Goal: Check status: Check status

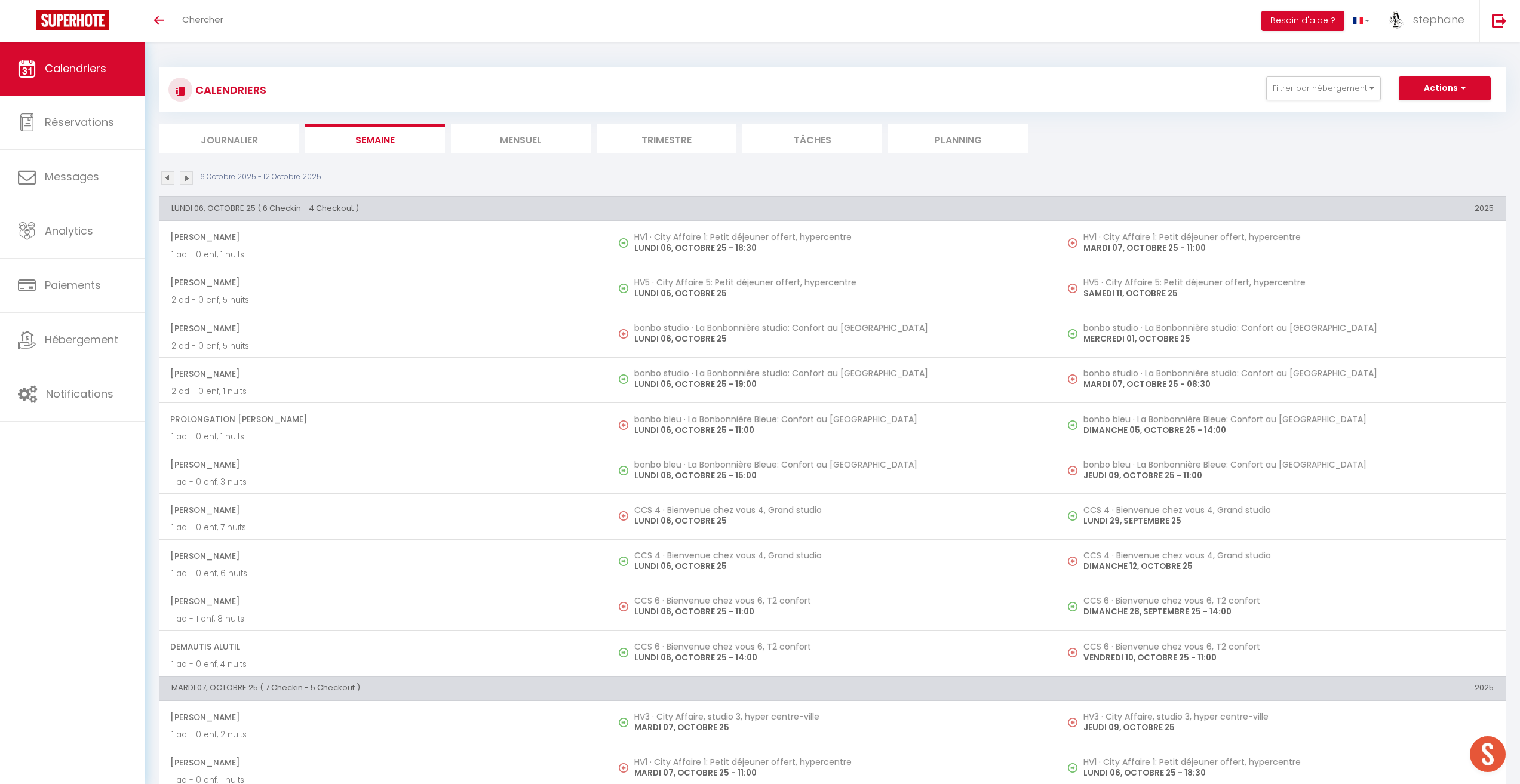
click at [661, 139] on li "Trimestre" at bounding box center [666, 139] width 139 height 29
click at [160, 19] on icon "Toggle menubar" at bounding box center [159, 20] width 10 height 8
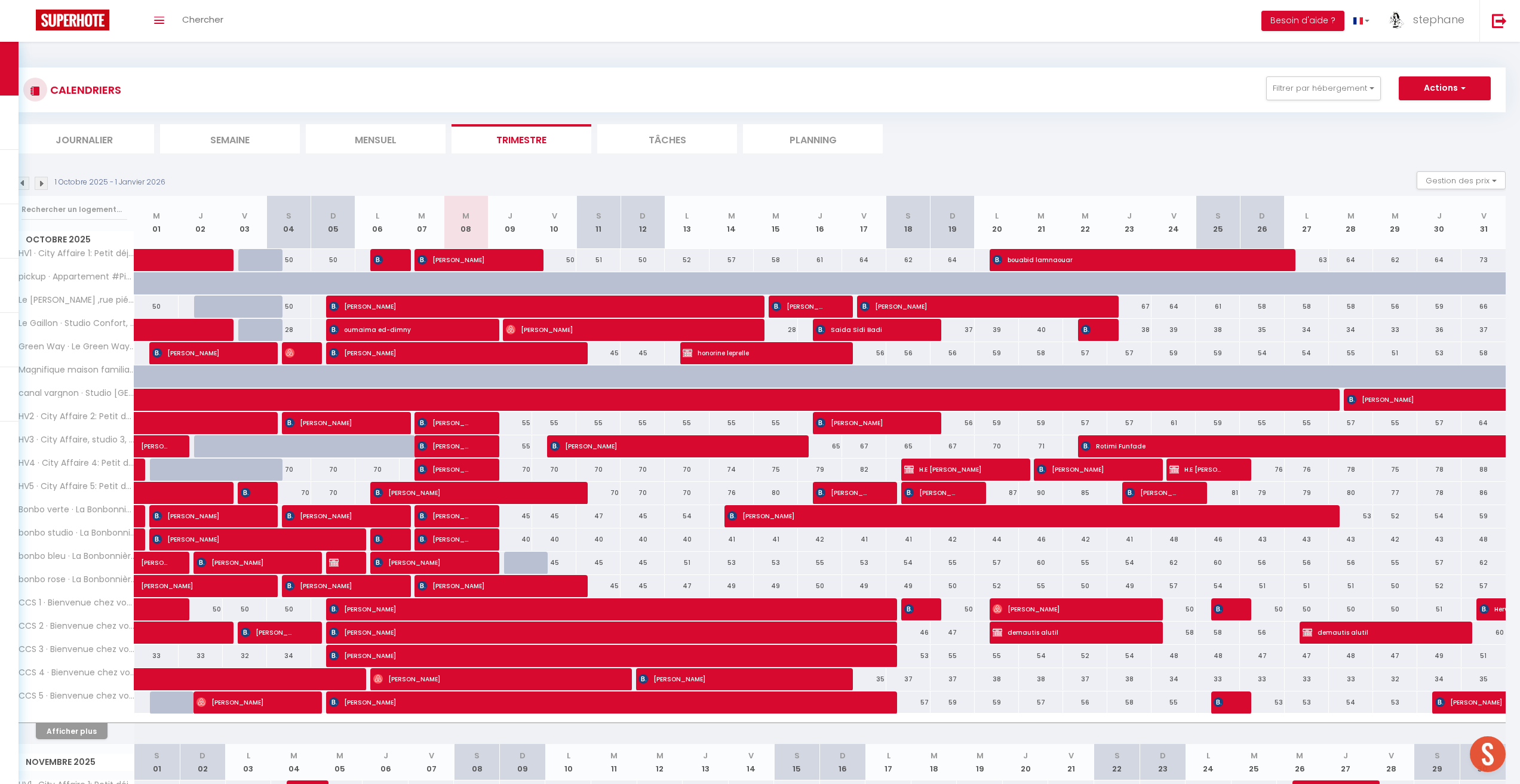
click at [388, 134] on li "Mensuel" at bounding box center [375, 139] width 139 height 29
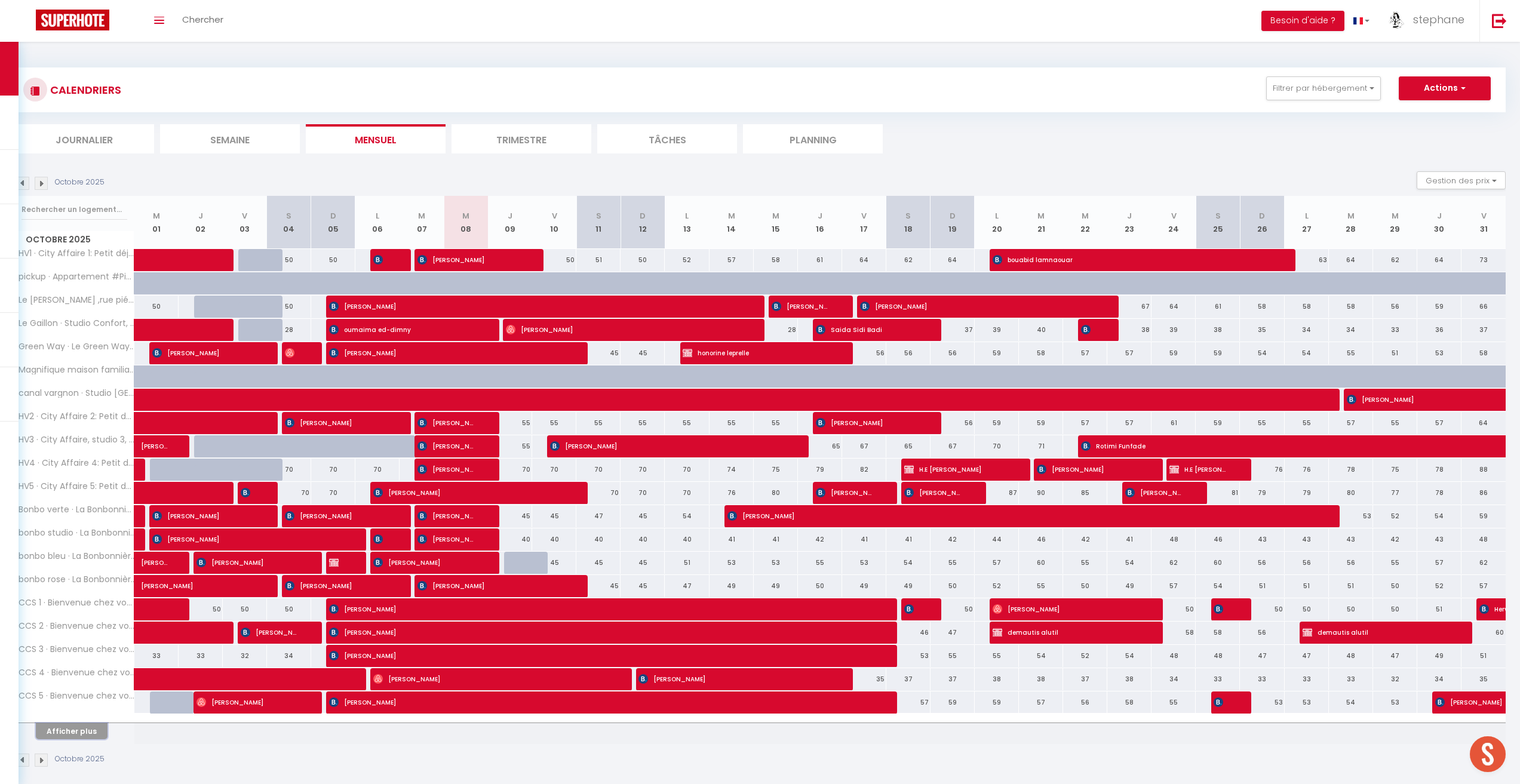
click at [78, 727] on button "Afficher plus" at bounding box center [71, 730] width 71 height 16
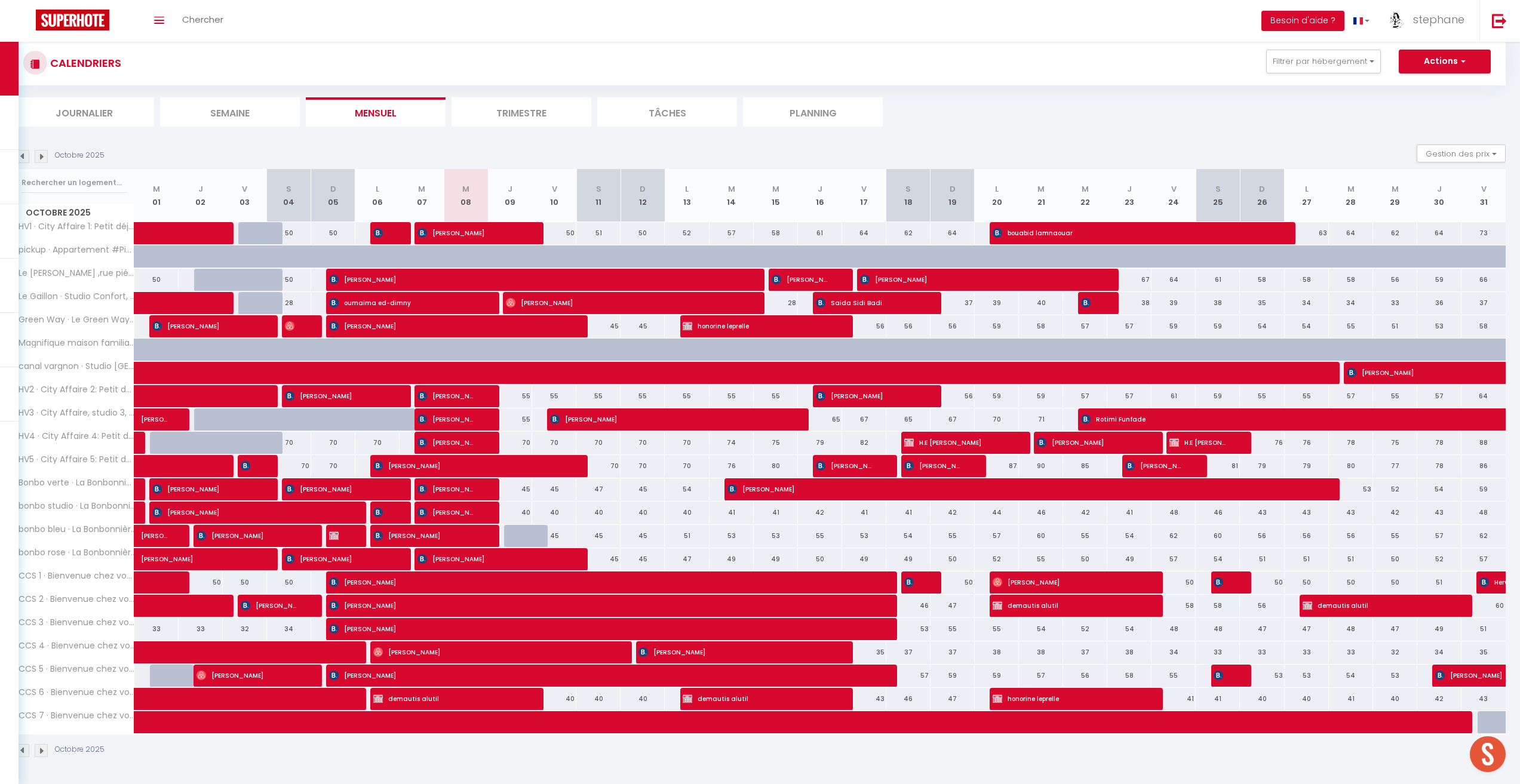
scroll to position [42, 0]
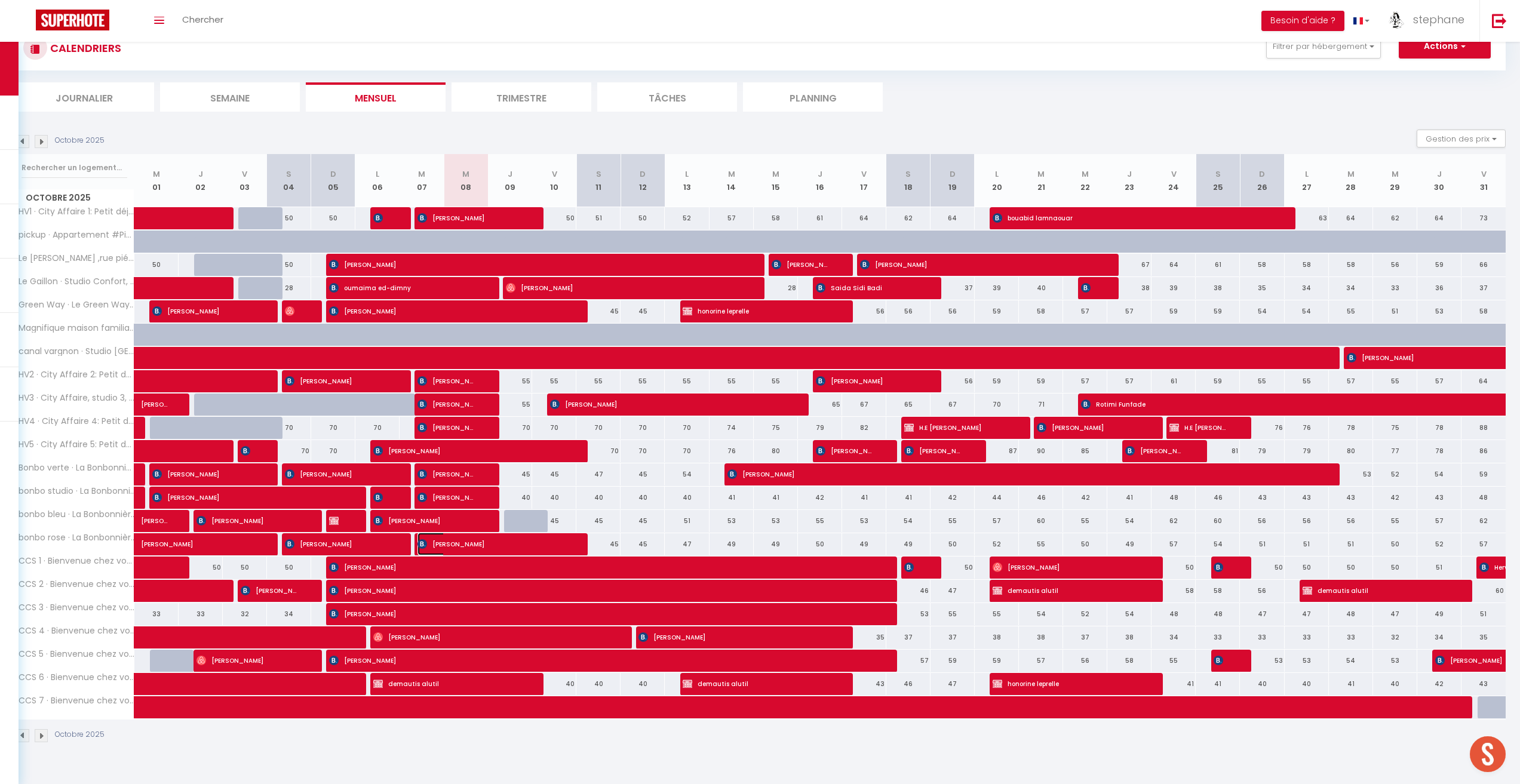
click at [479, 544] on span "[PERSON_NAME]" at bounding box center [491, 543] width 148 height 23
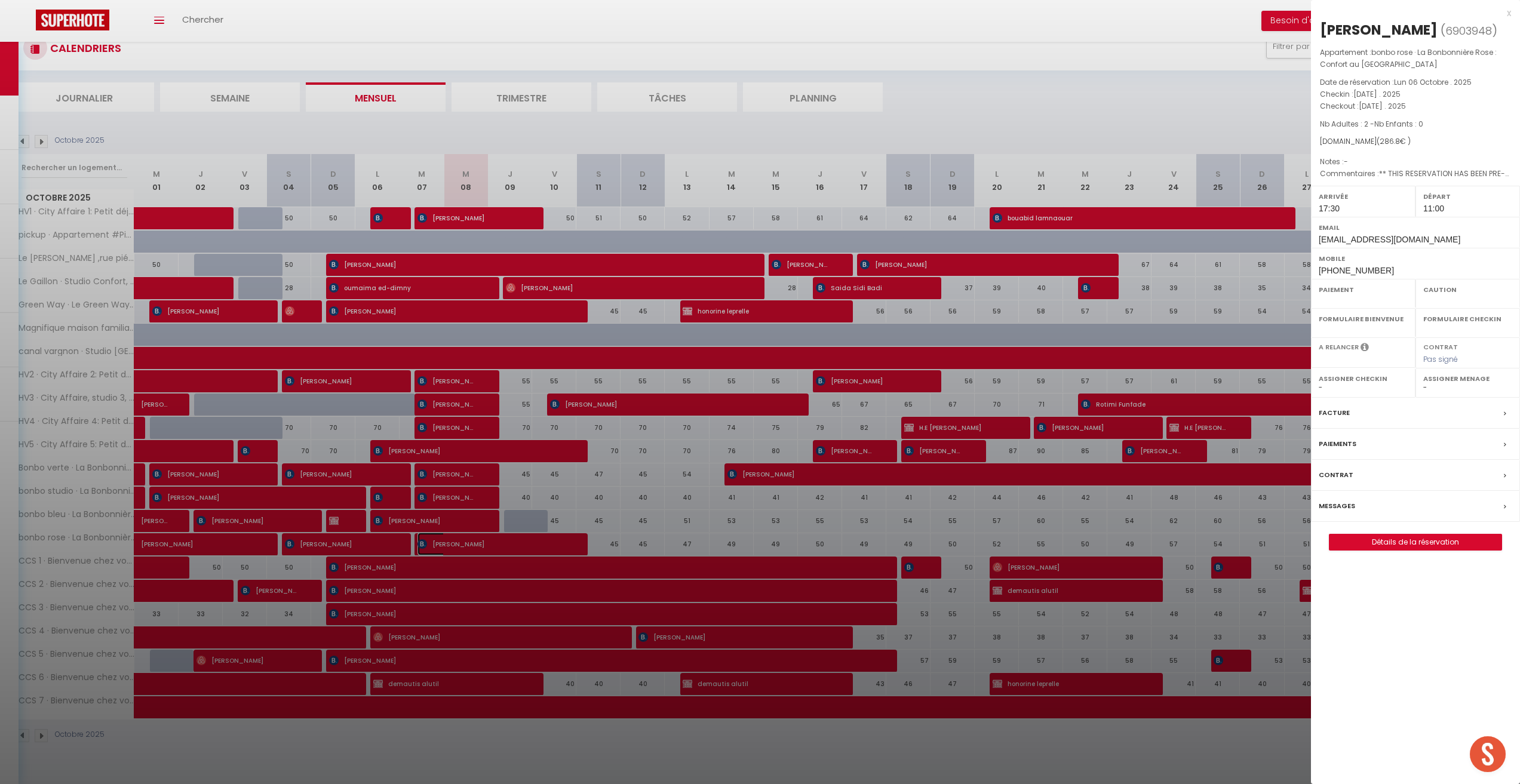
select select "OK"
select select "1"
select select "0"
select select "1"
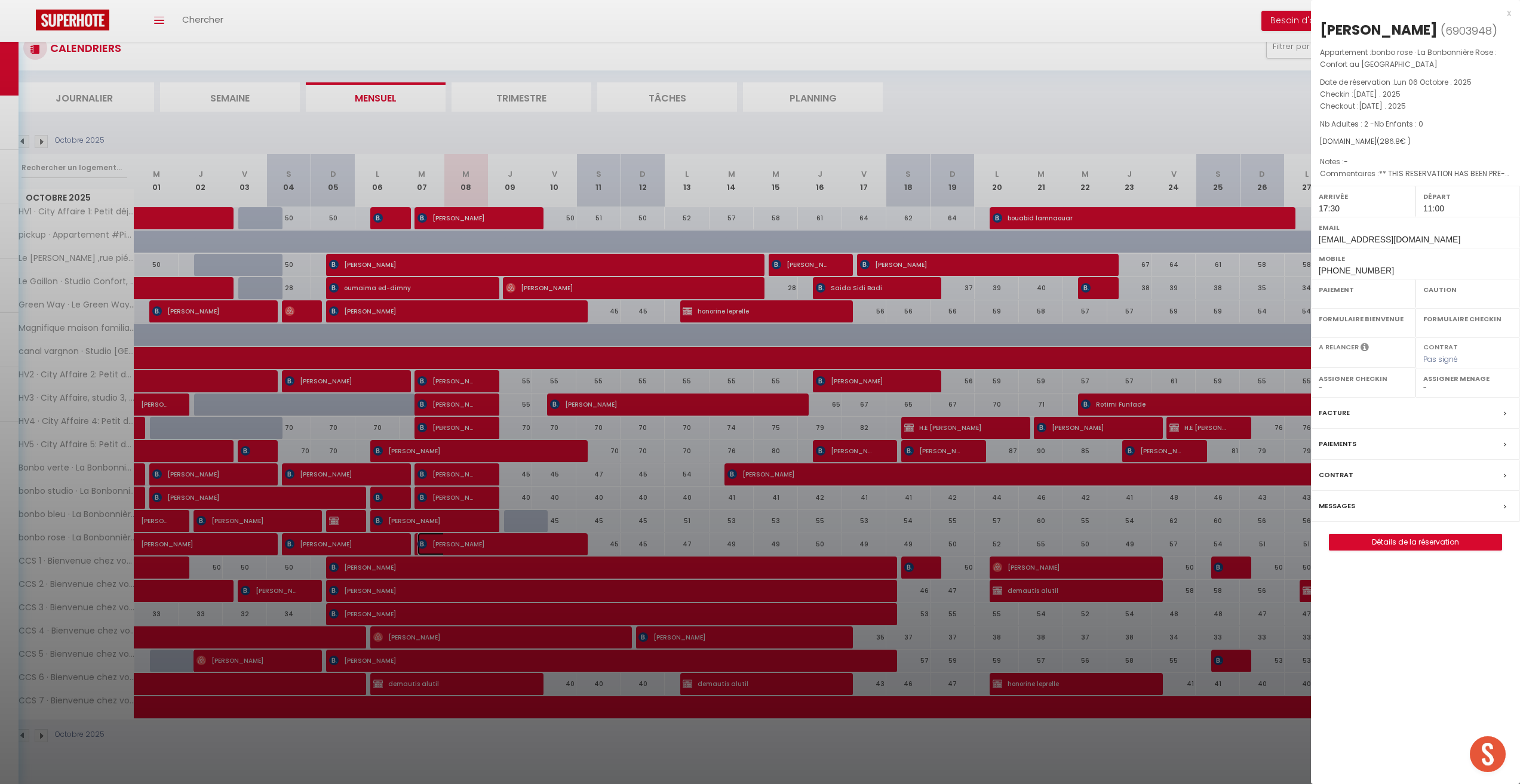
select select
drag, startPoint x: 1374, startPoint y: 271, endPoint x: 1310, endPoint y: 276, distance: 64.2
click at [1310, 276] on body "🟢 Des questions ou besoin d'assistance pour la migration AirBnB? Prenez rdv >>>…" at bounding box center [760, 392] width 1520 height 784
click at [1377, 271] on div "Mobile [PHONE_NUMBER]" at bounding box center [1415, 263] width 209 height 31
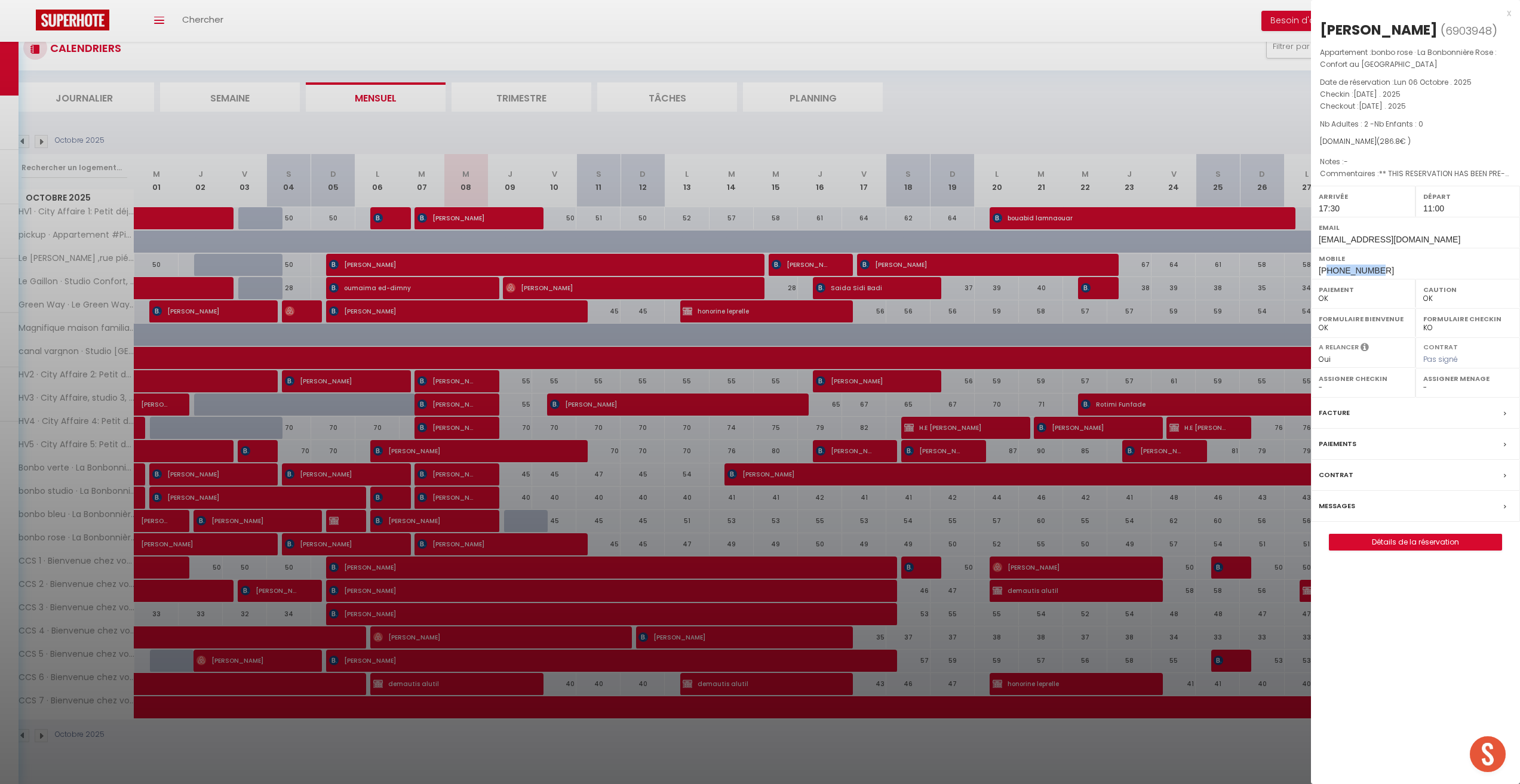
drag, startPoint x: 1399, startPoint y: 269, endPoint x: 1324, endPoint y: 274, distance: 75.2
click at [1325, 274] on div "Mobile [PHONE_NUMBER]" at bounding box center [1415, 263] width 209 height 31
copy span "33632162147"
click at [1219, 128] on div at bounding box center [760, 392] width 1520 height 784
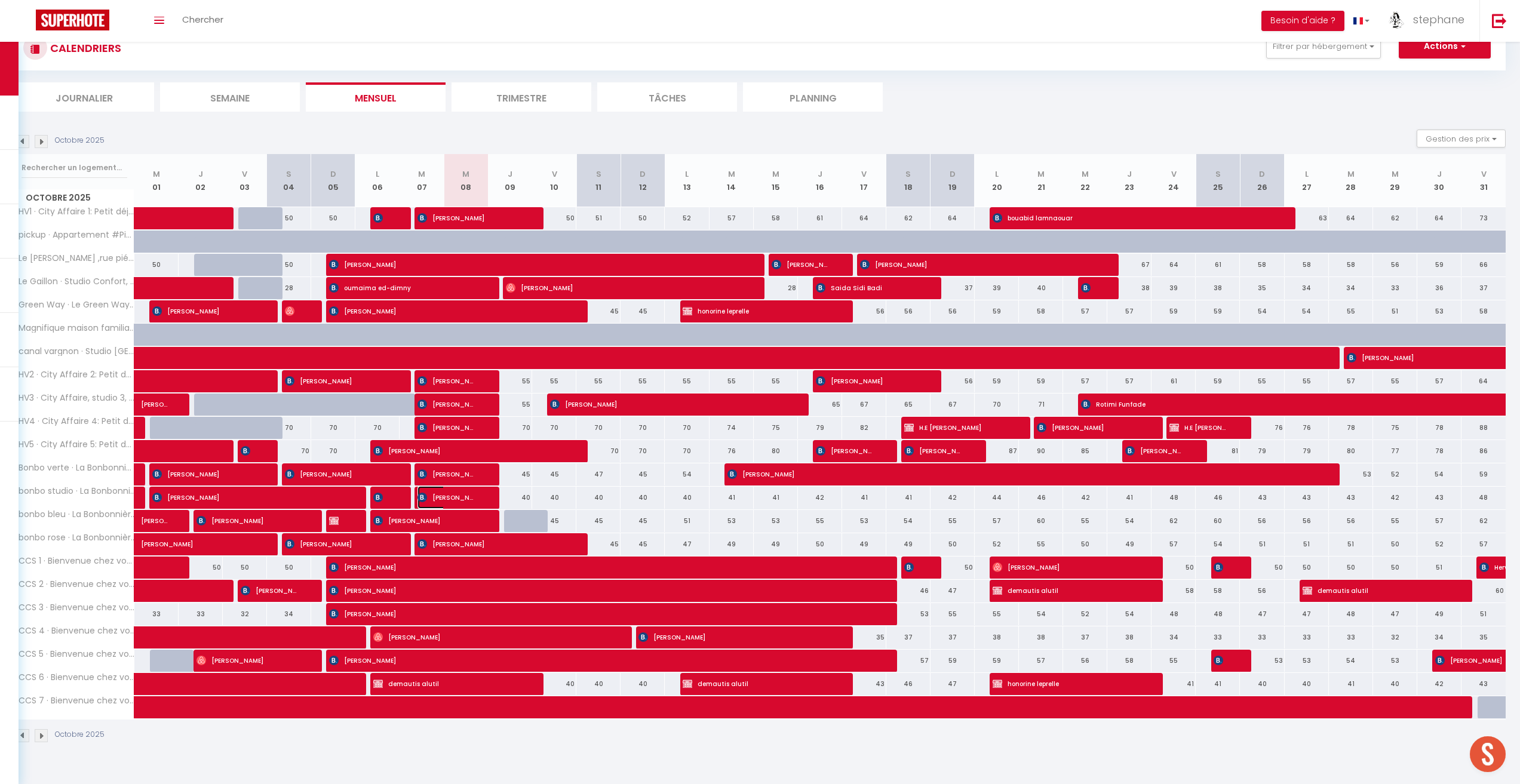
click at [465, 497] on span "[PERSON_NAME]" at bounding box center [447, 497] width 59 height 23
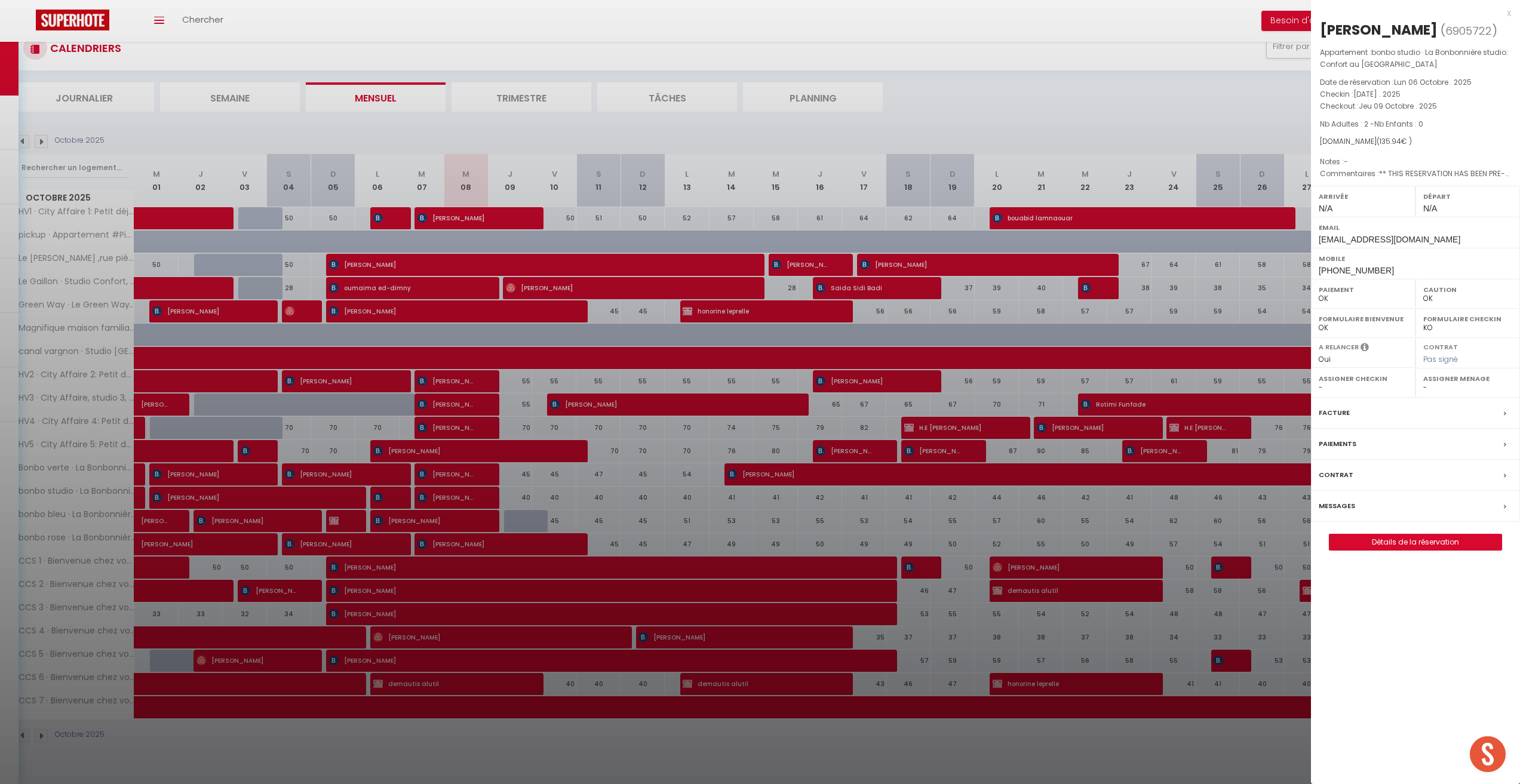
click at [368, 377] on div at bounding box center [760, 392] width 1520 height 784
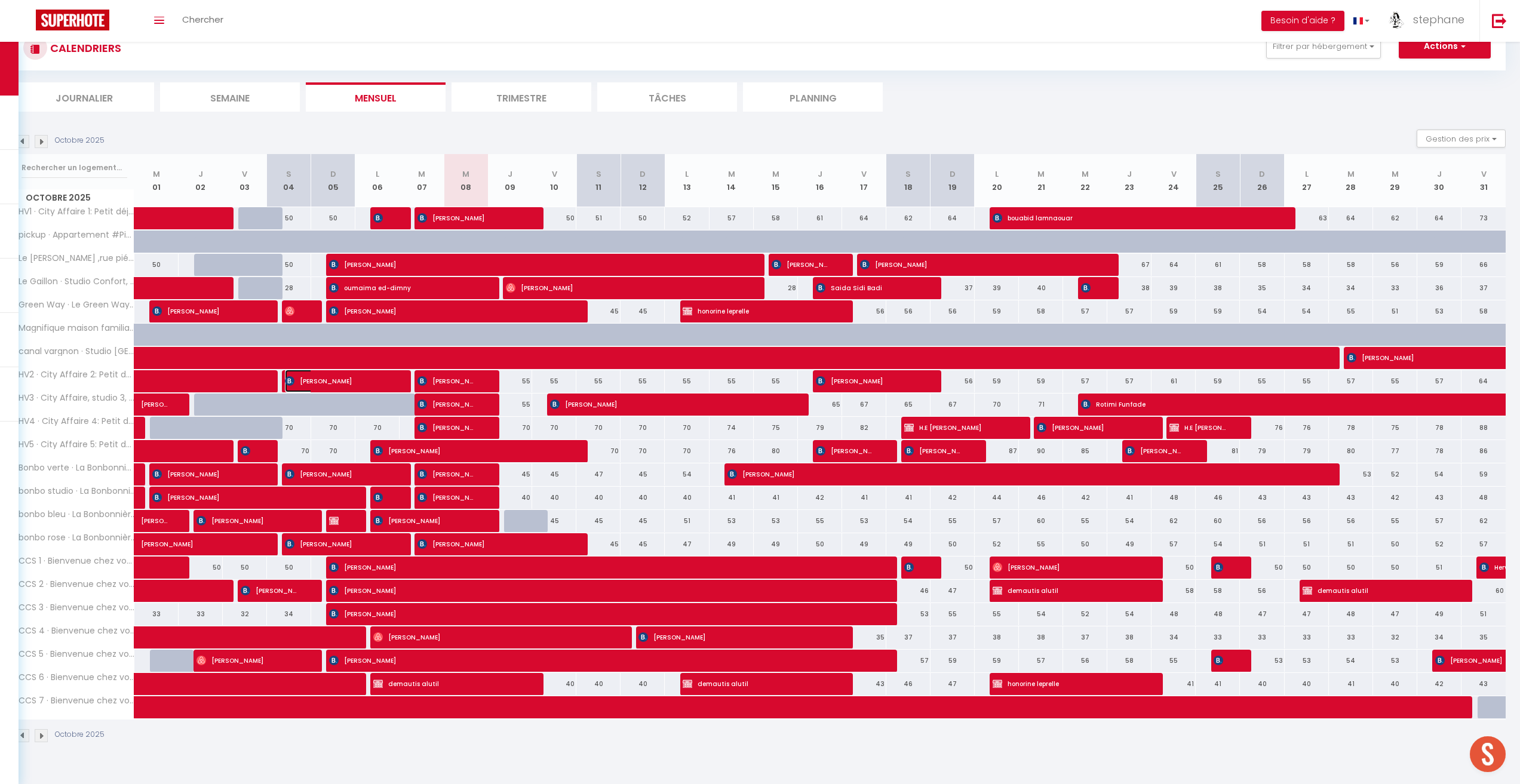
click at [370, 379] on span "[PERSON_NAME]" at bounding box center [336, 380] width 103 height 23
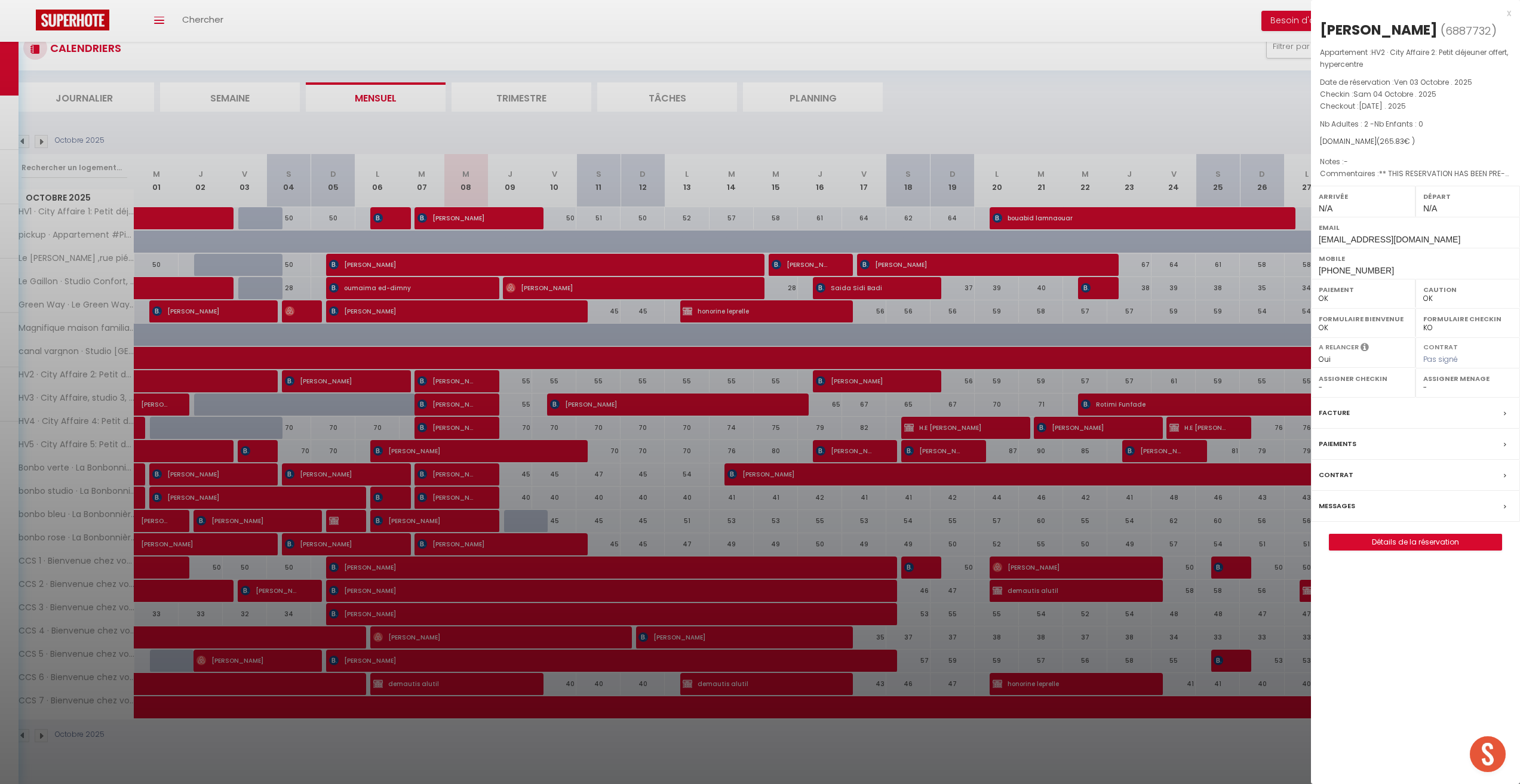
click at [1507, 12] on div "x" at bounding box center [1411, 13] width 200 height 14
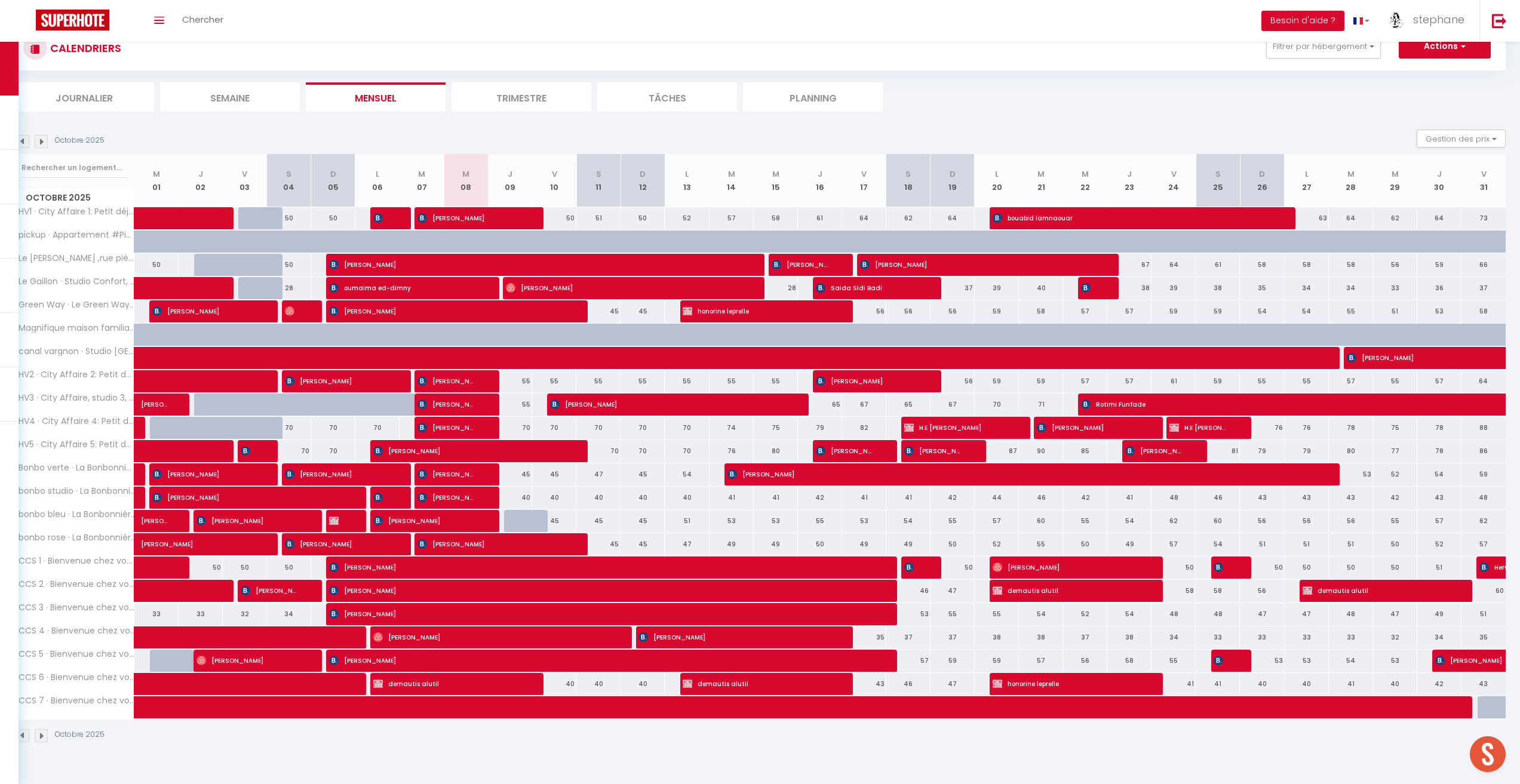
click at [22, 136] on img at bounding box center [23, 142] width 13 height 13
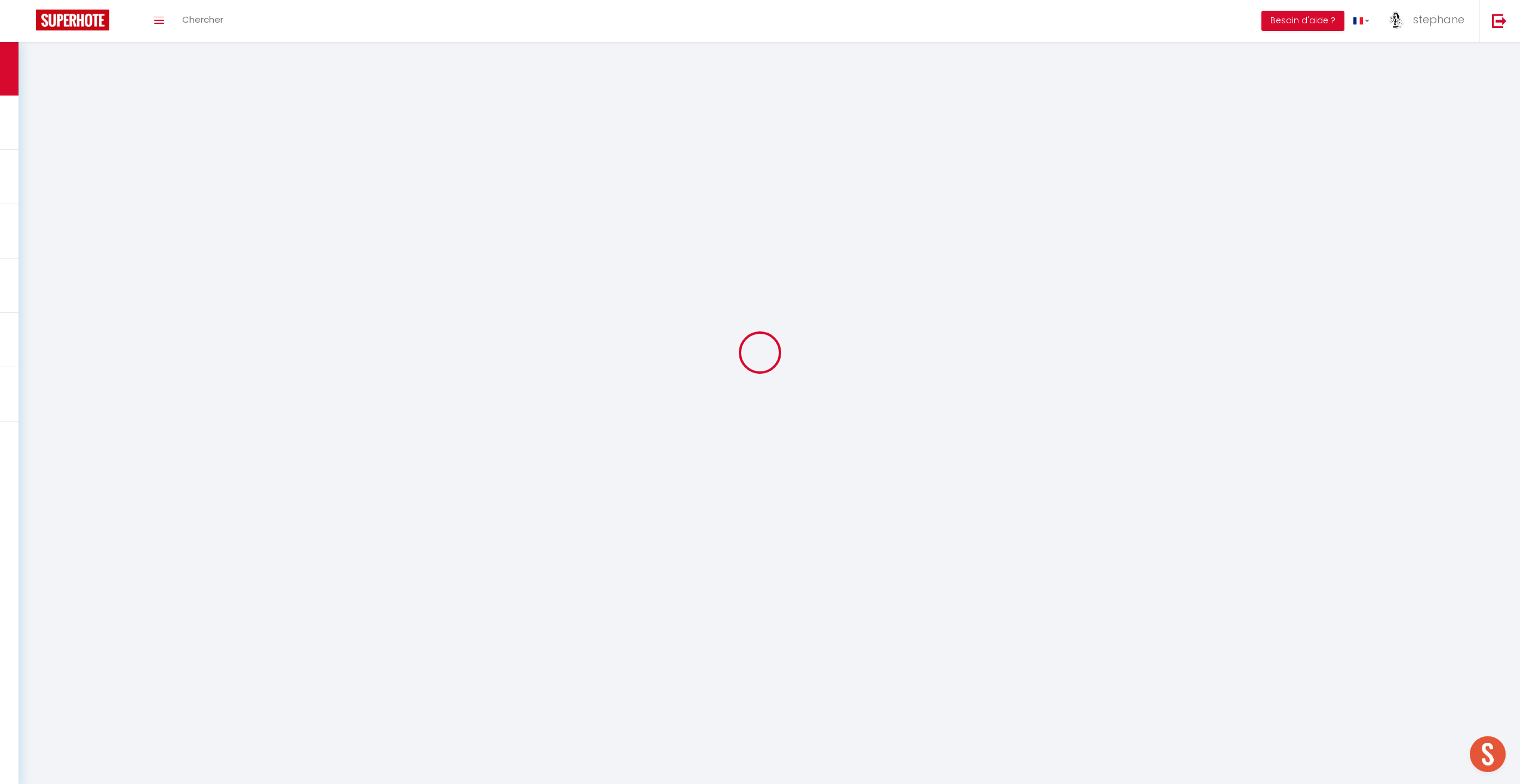
select select "0"
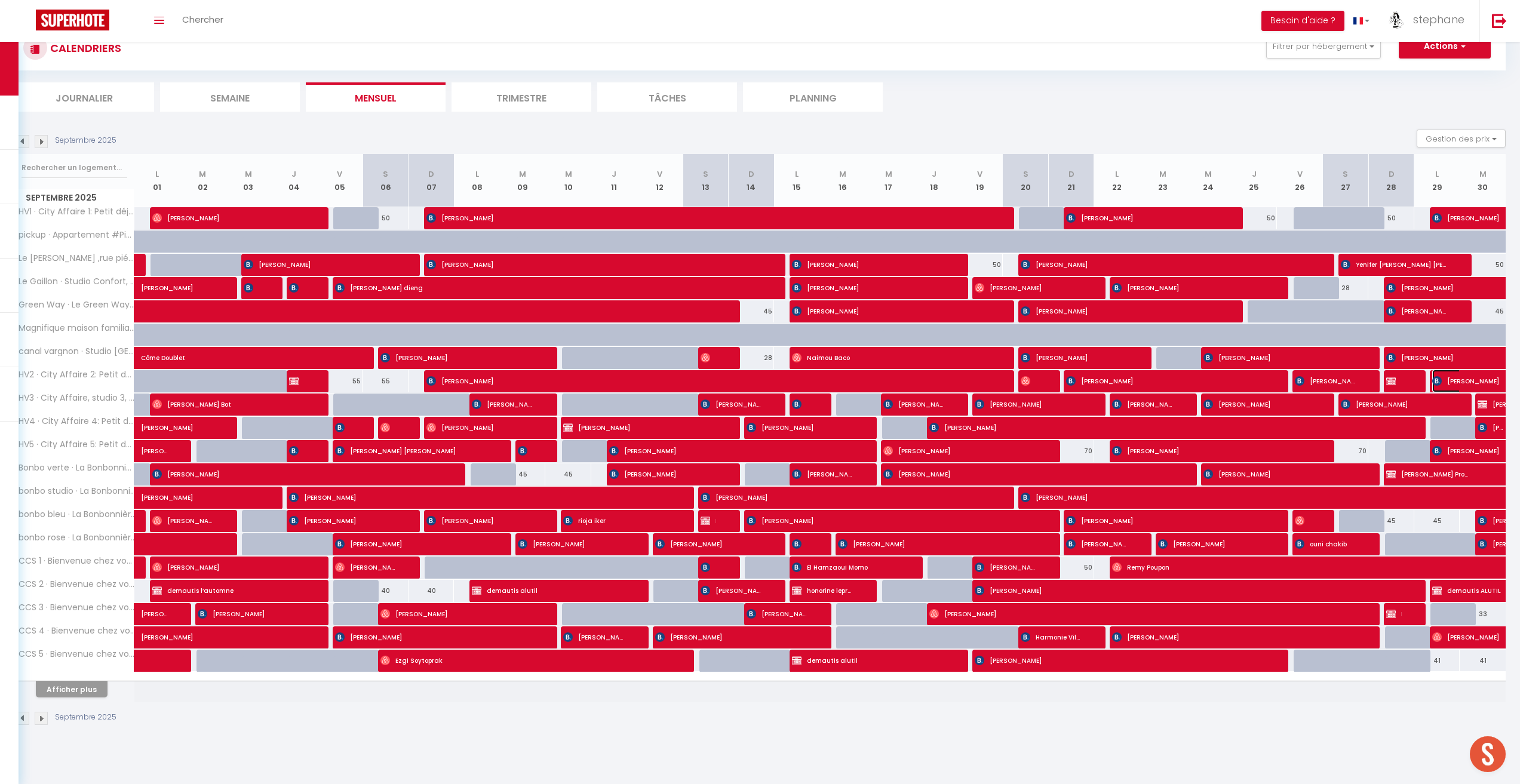
click at [1477, 379] on span "[PERSON_NAME]" at bounding box center [1501, 380] width 138 height 23
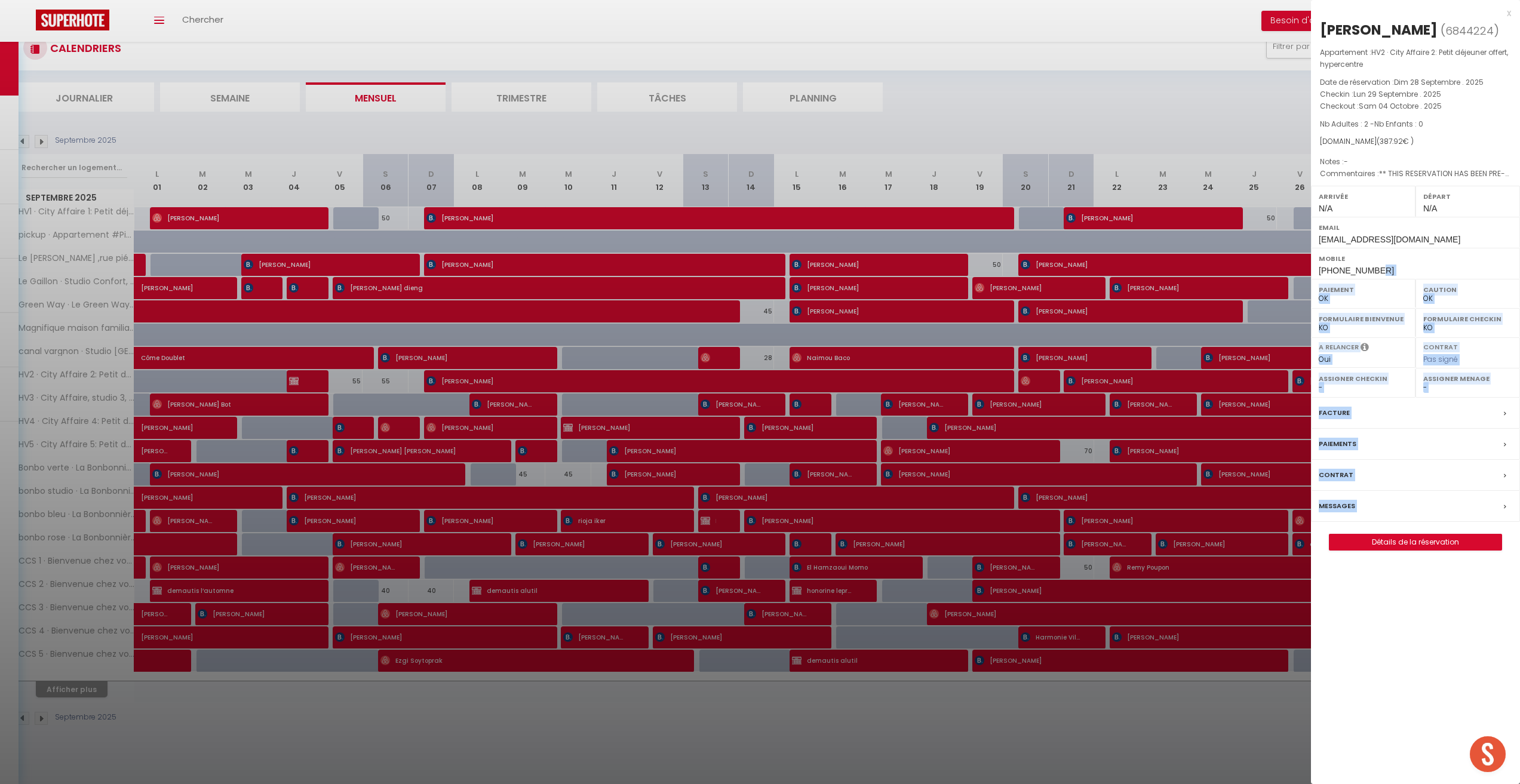
drag, startPoint x: 1385, startPoint y: 269, endPoint x: 1283, endPoint y: 288, distance: 103.8
click at [1282, 291] on body "🟢 Des questions ou besoin d'assistance pour la migration AirBnB? Prenez rdv >>>…" at bounding box center [760, 392] width 1520 height 784
click at [1395, 266] on div "Mobile [PHONE_NUMBER]" at bounding box center [1415, 263] width 209 height 31
drag, startPoint x: 1386, startPoint y: 265, endPoint x: 1317, endPoint y: 272, distance: 69.4
click at [1317, 272] on div "Mobile [PHONE_NUMBER]" at bounding box center [1415, 263] width 209 height 31
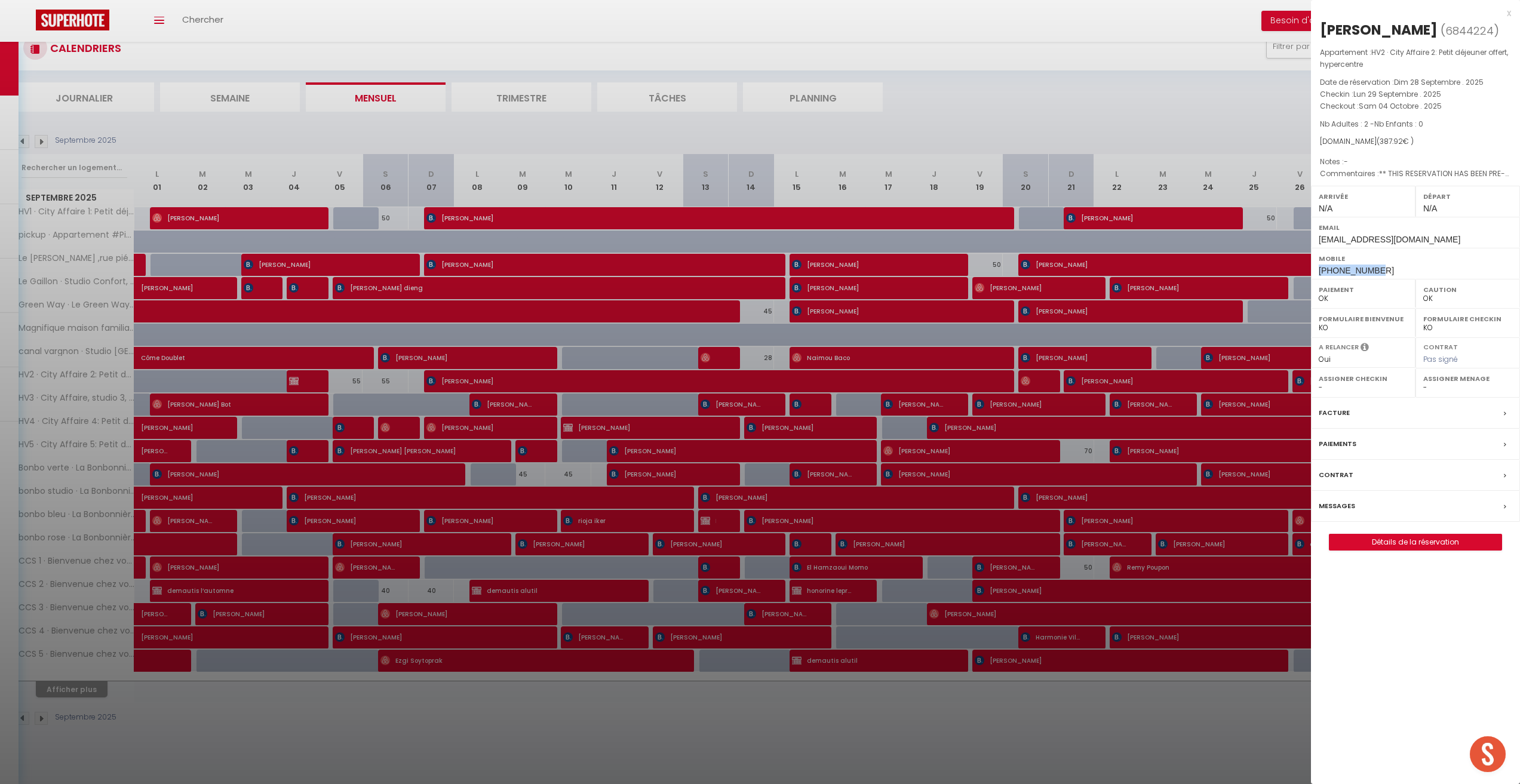
copy span "[PHONE_NUMBER]"
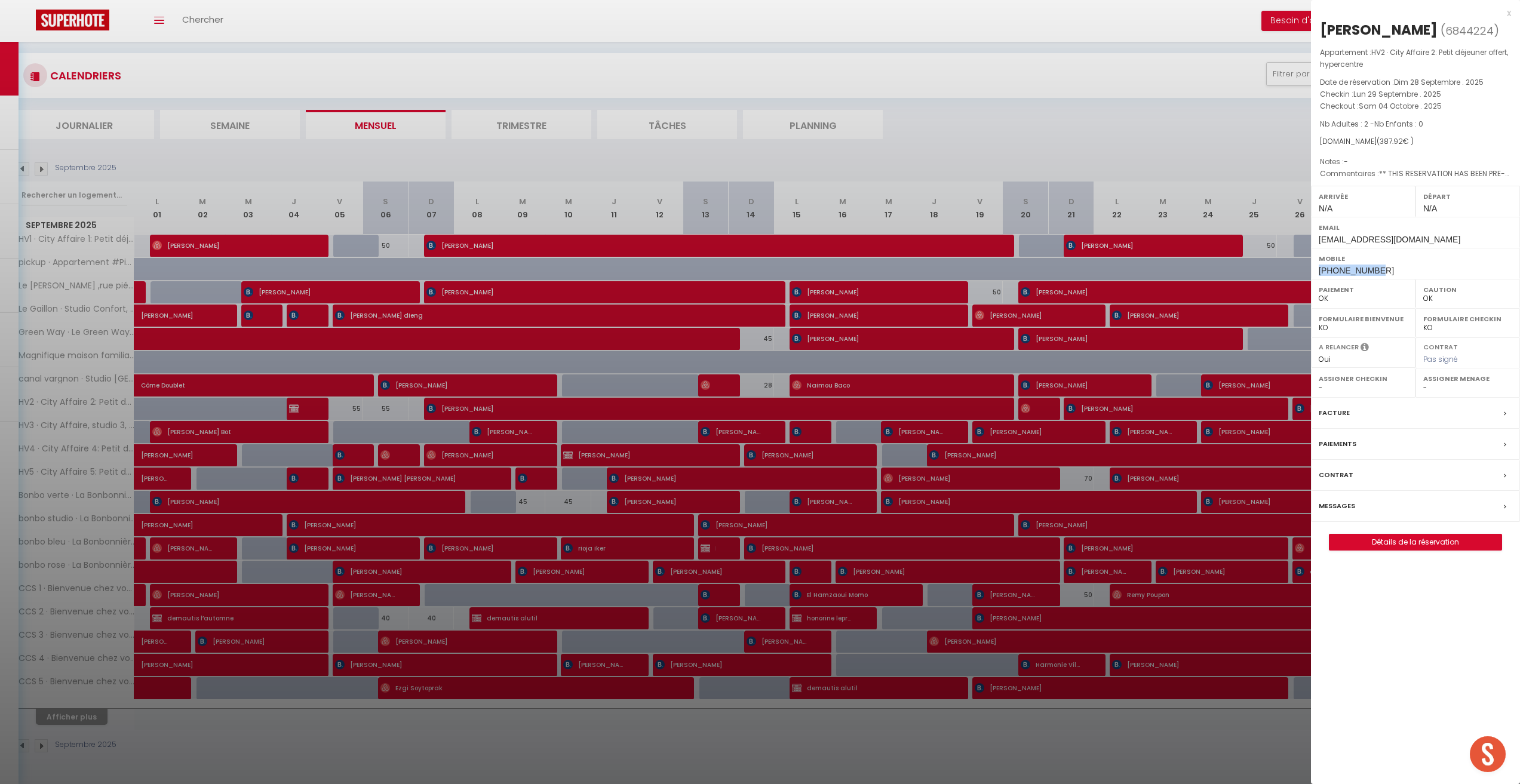
scroll to position [0, 0]
